Goal: Task Accomplishment & Management: Manage account settings

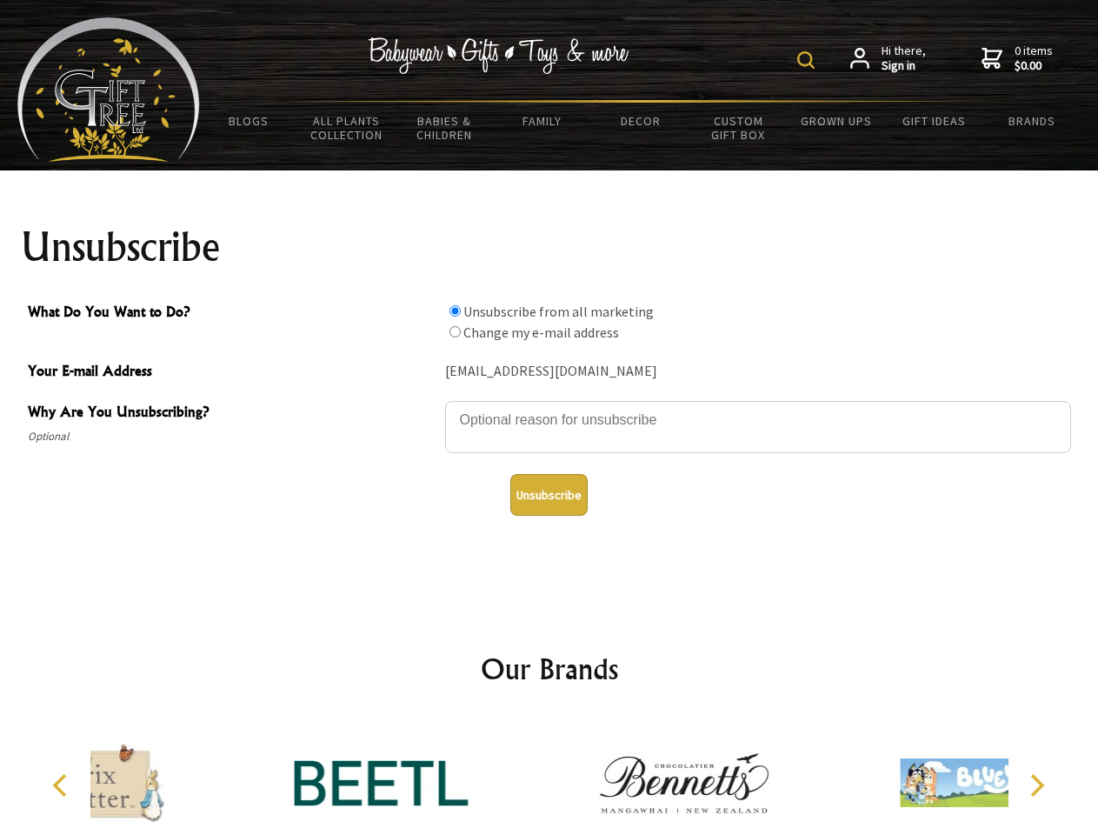
click at [809, 60] on img at bounding box center [806, 59] width 17 height 17
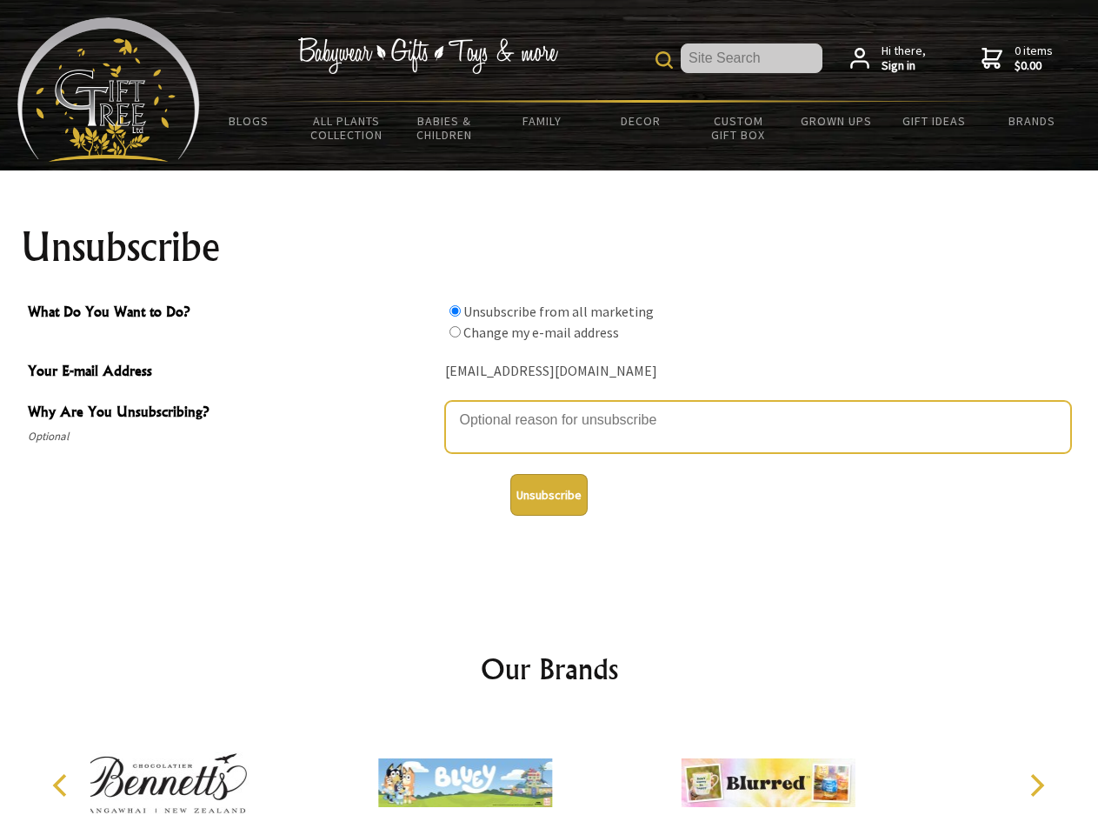
click at [550, 407] on textarea "Why Are You Unsubscribing?" at bounding box center [758, 427] width 626 height 52
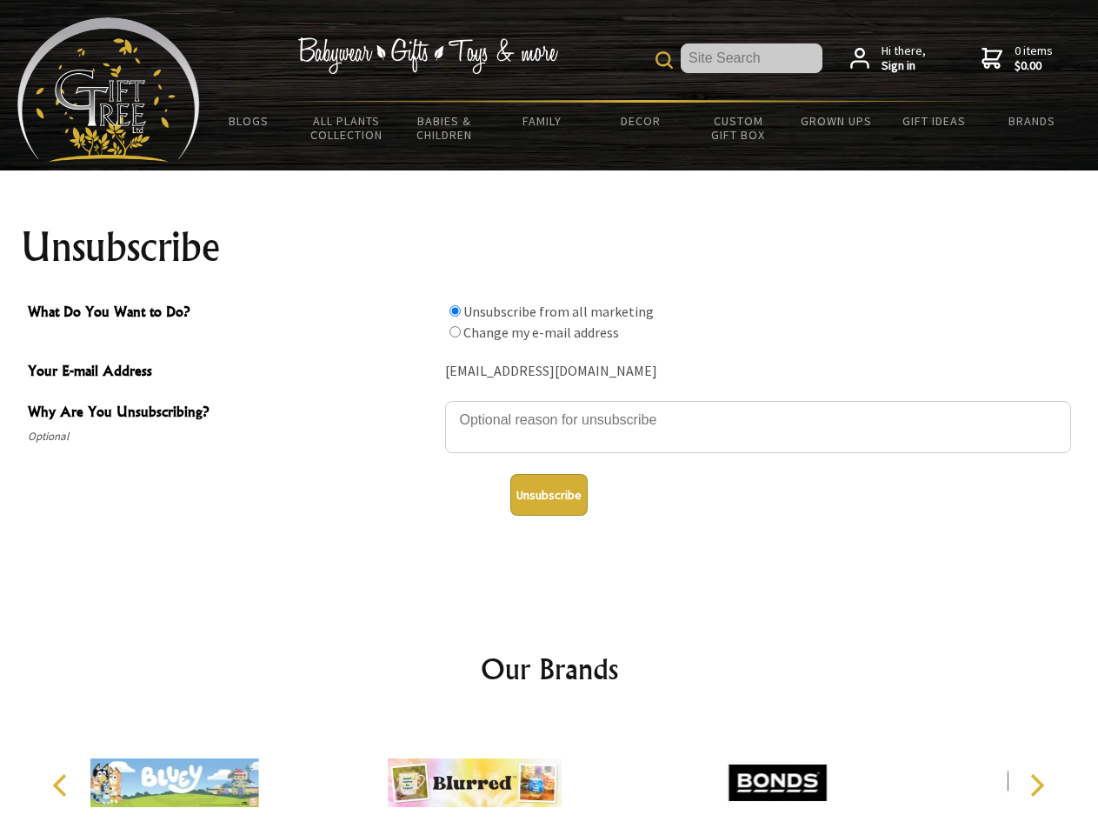
click at [455, 310] on input "What Do You Want to Do?" at bounding box center [455, 310] width 11 height 11
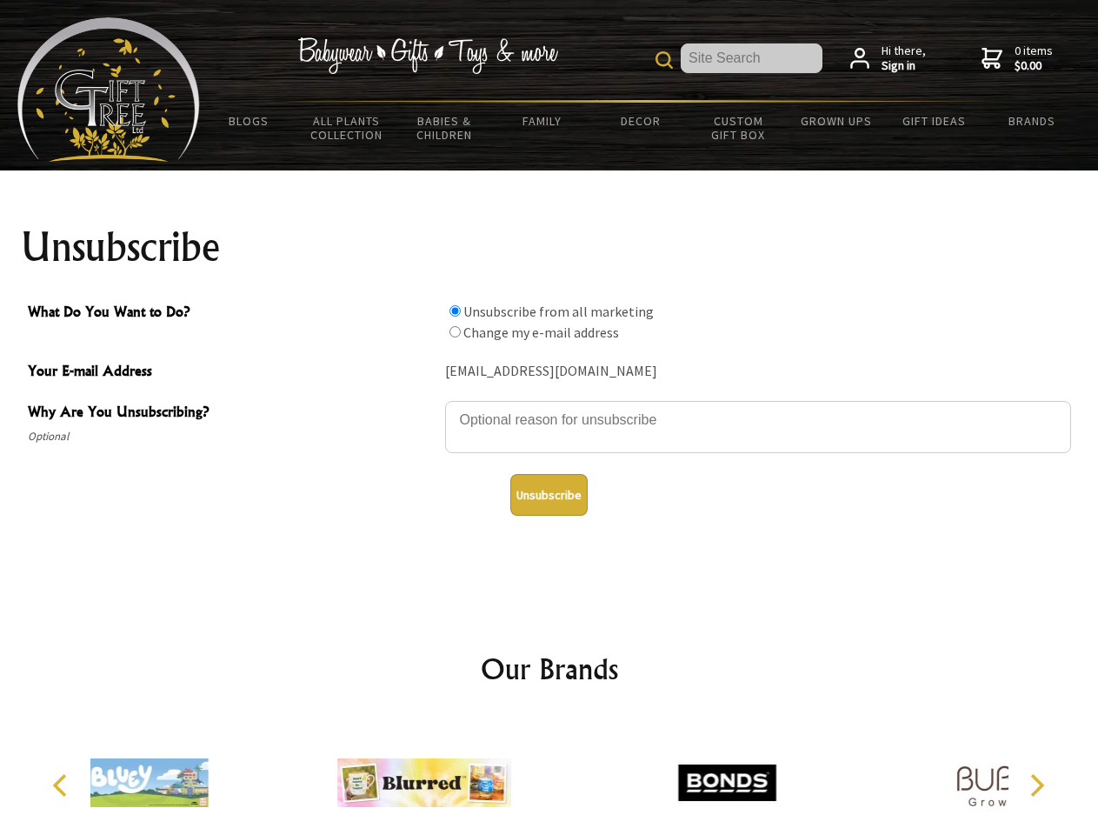
click at [455, 331] on input "What Do You Want to Do?" at bounding box center [455, 331] width 11 height 11
radio input "true"
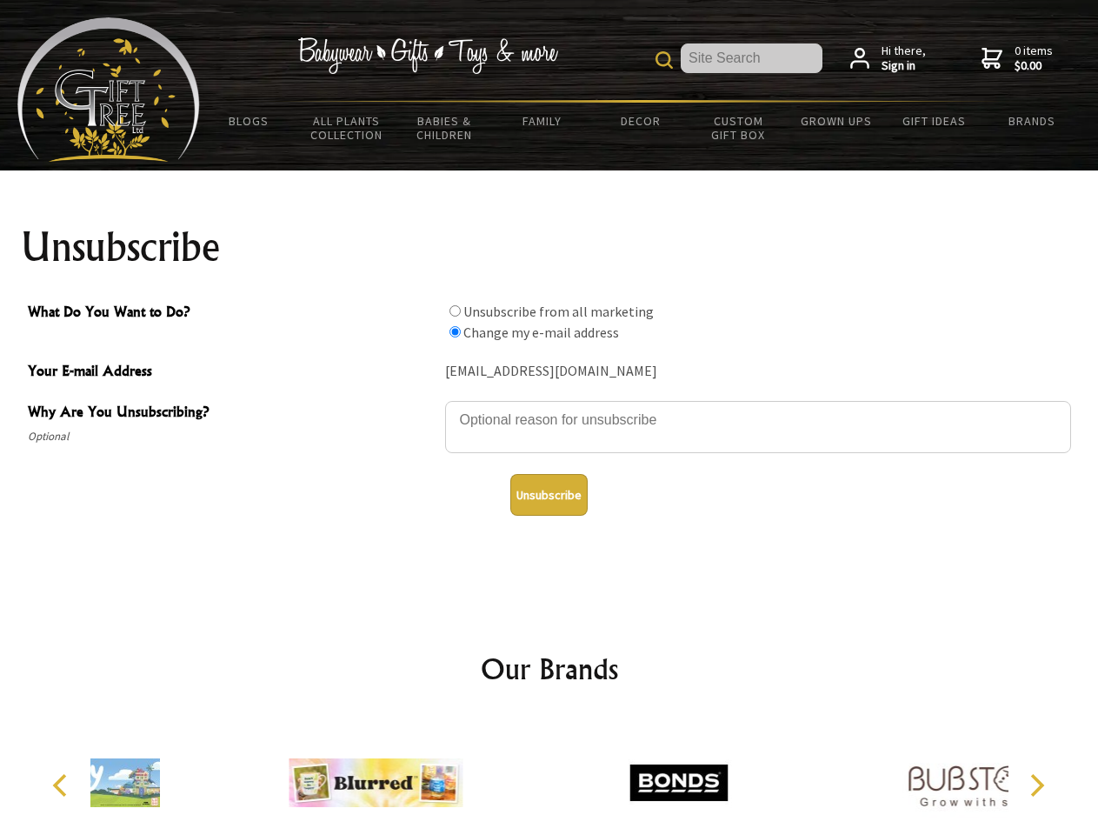
click at [549, 495] on button "Unsubscribe" at bounding box center [549, 495] width 77 height 42
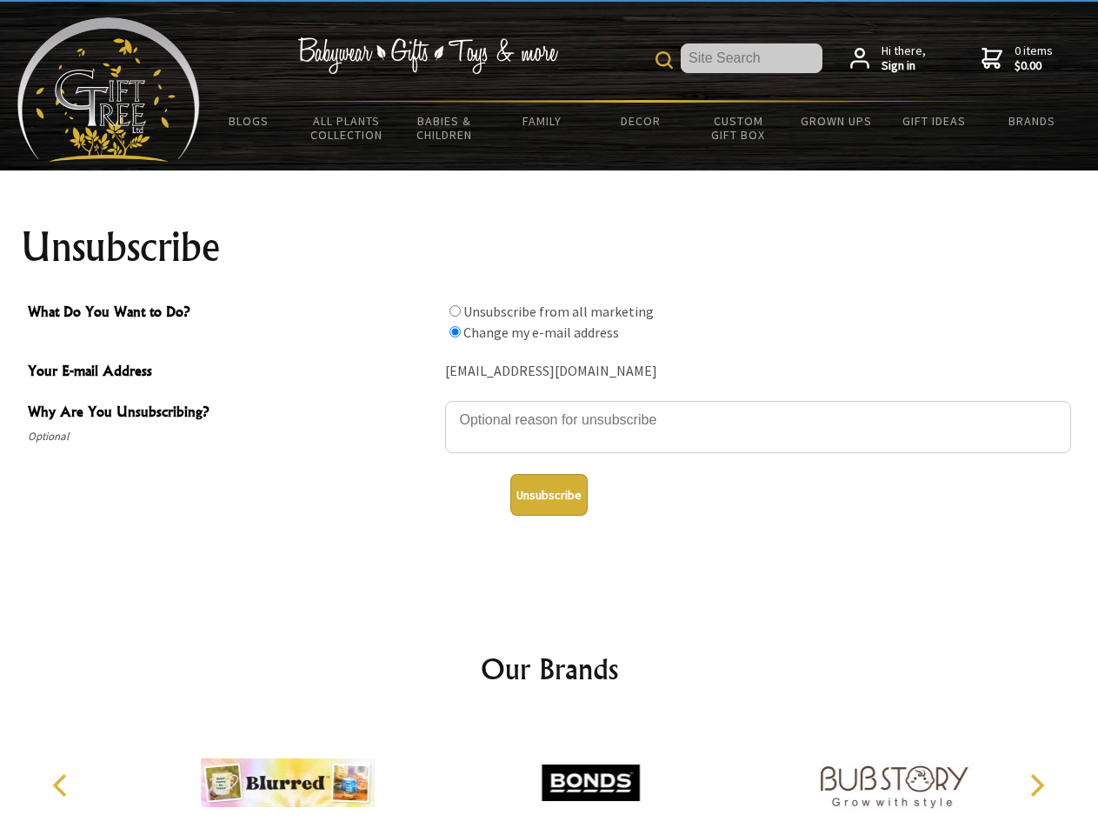
click at [63, 785] on icon "Previous" at bounding box center [61, 785] width 23 height 23
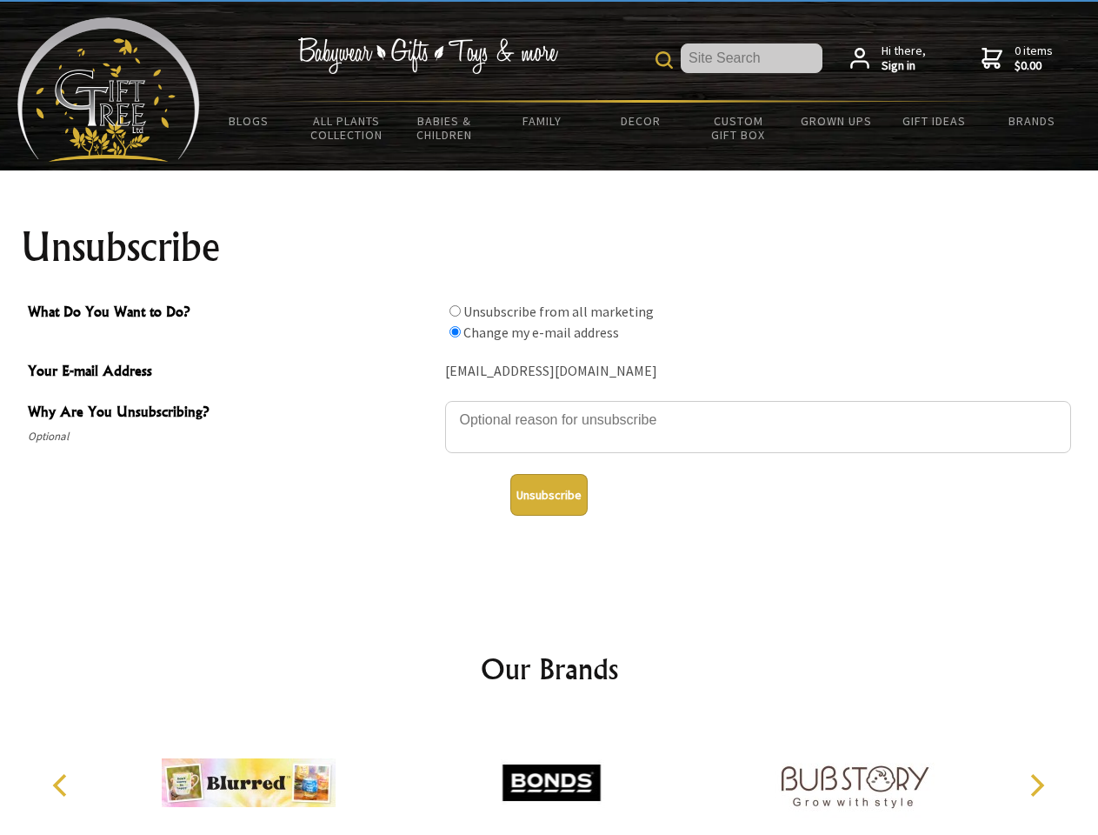
click at [1037, 785] on icon "Next" at bounding box center [1036, 785] width 23 height 23
